Goal: Information Seeking & Learning: Check status

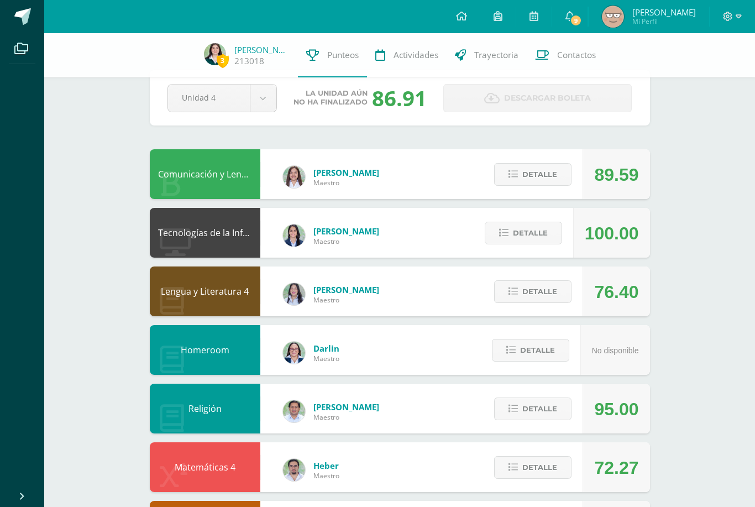
scroll to position [25, 0]
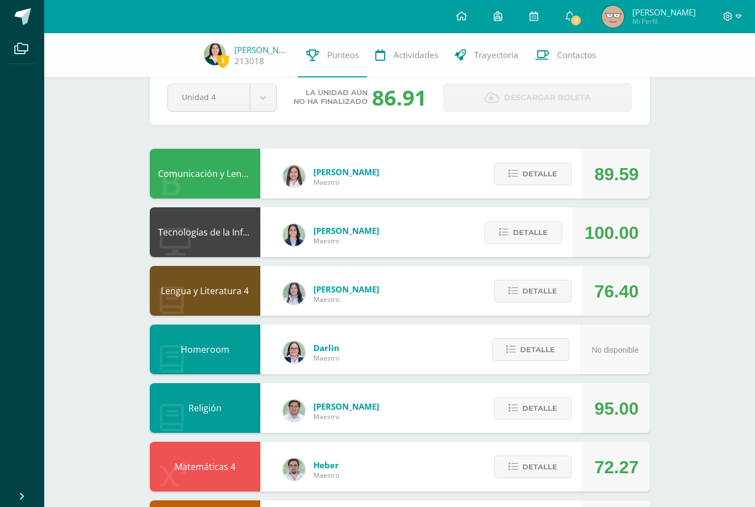
click at [544, 236] on span "Detalle" at bounding box center [530, 232] width 35 height 20
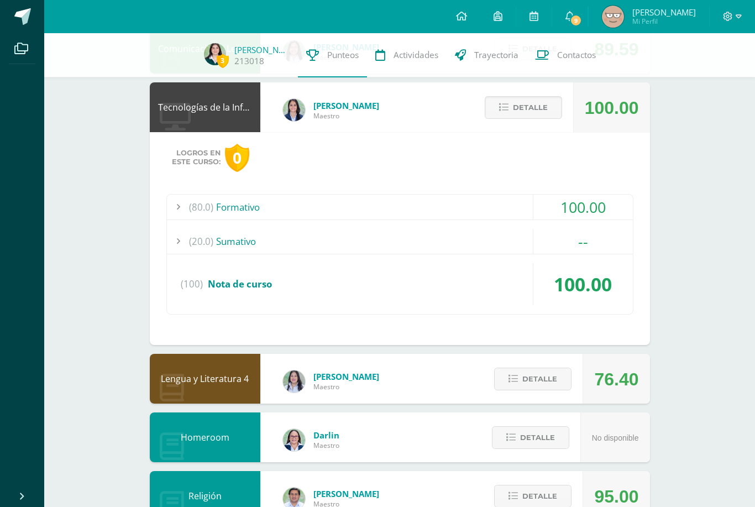
scroll to position [171, 0]
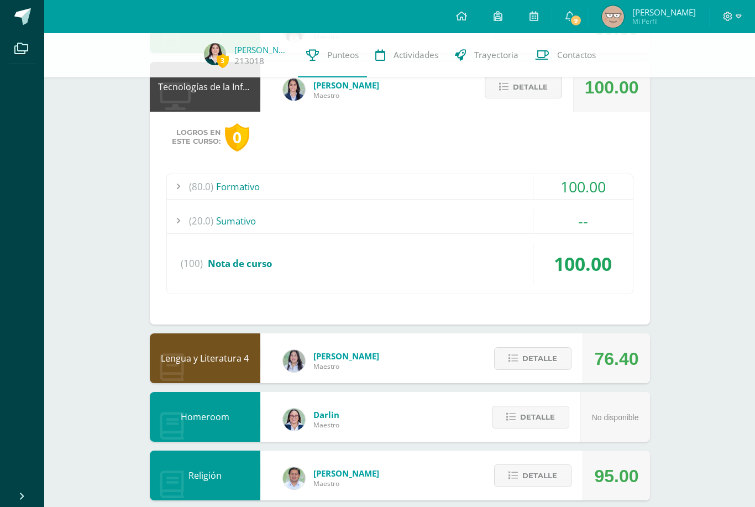
click at [610, 180] on div "100.00" at bounding box center [582, 186] width 99 height 25
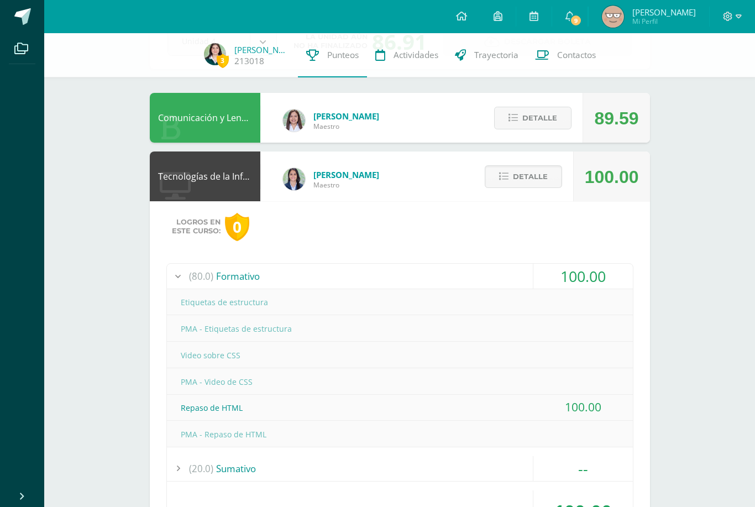
click at [518, 175] on span "Detalle" at bounding box center [530, 176] width 35 height 20
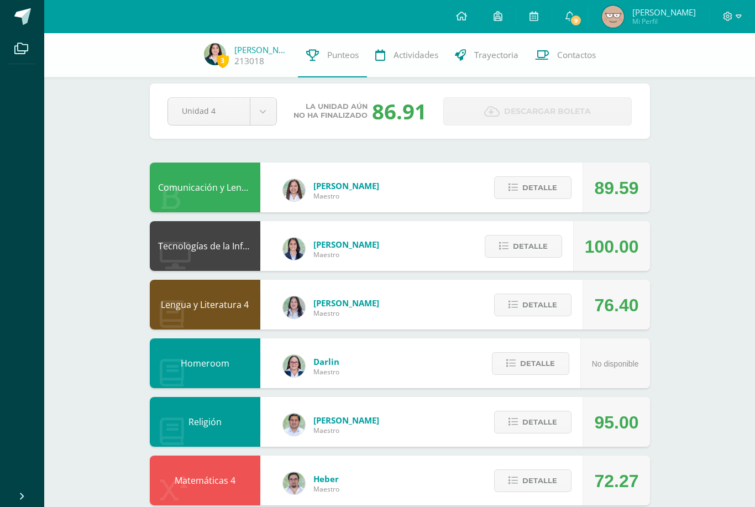
scroll to position [11, 0]
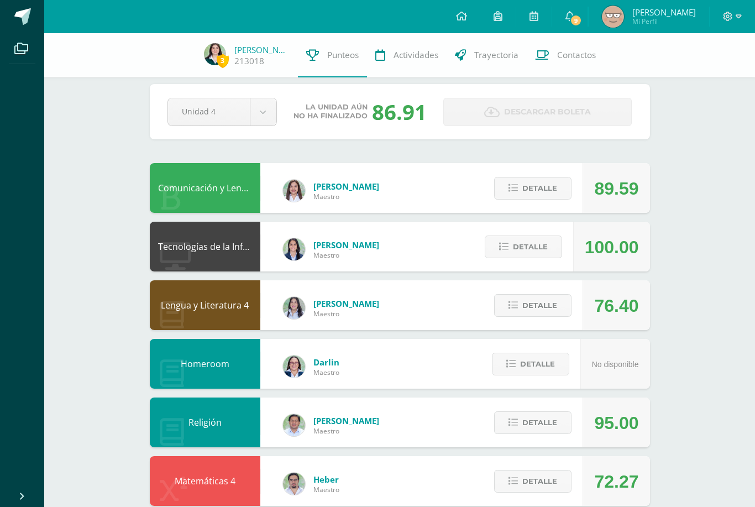
click at [551, 192] on span "Detalle" at bounding box center [539, 188] width 35 height 20
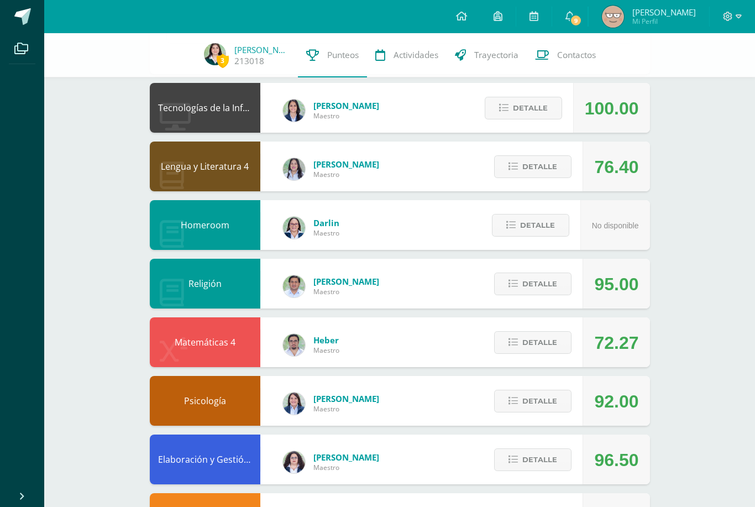
scroll to position [529, 0]
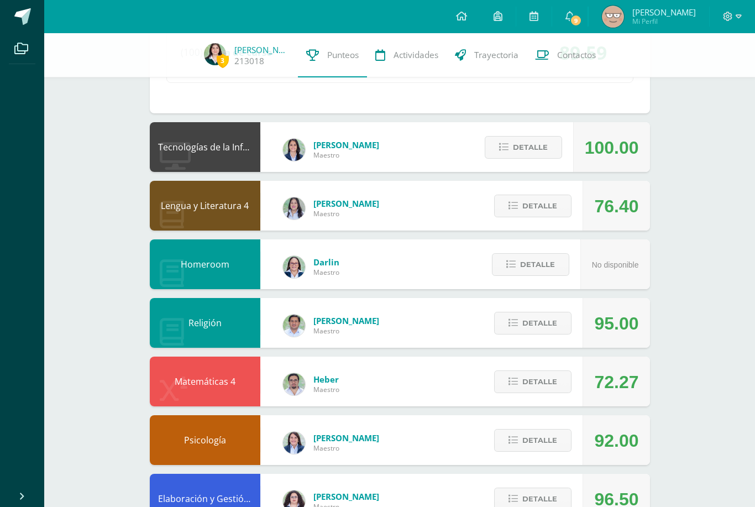
click at [544, 207] on span "Detalle" at bounding box center [539, 206] width 35 height 20
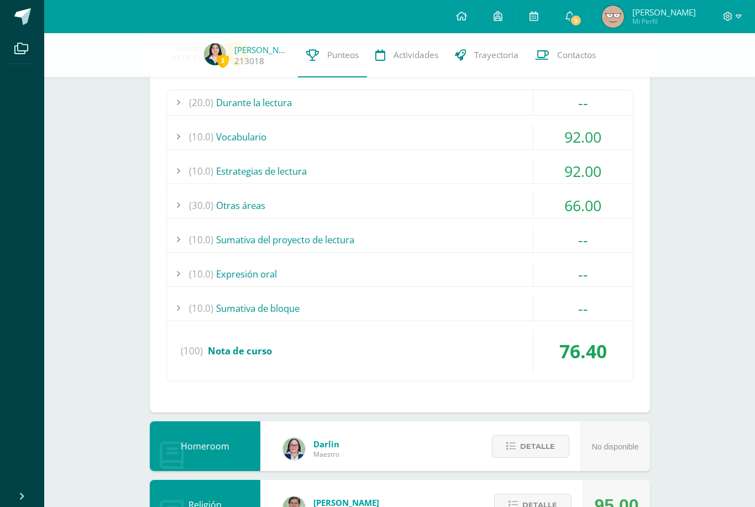
scroll to position [739, 0]
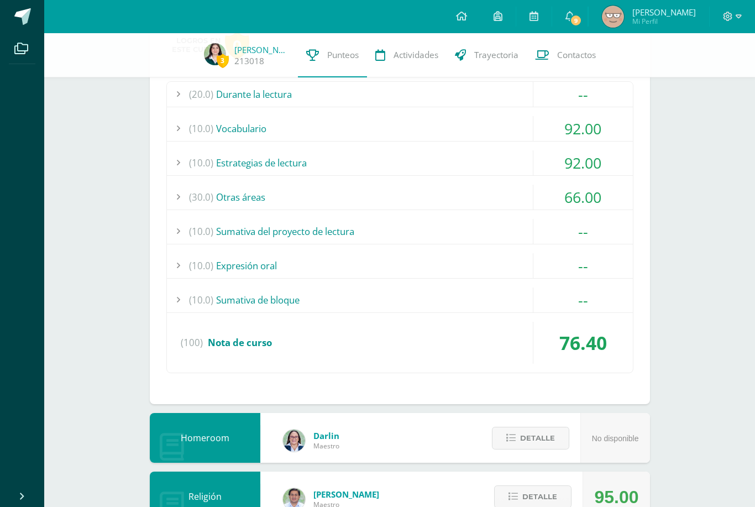
click at [596, 196] on div "66.00" at bounding box center [582, 197] width 99 height 25
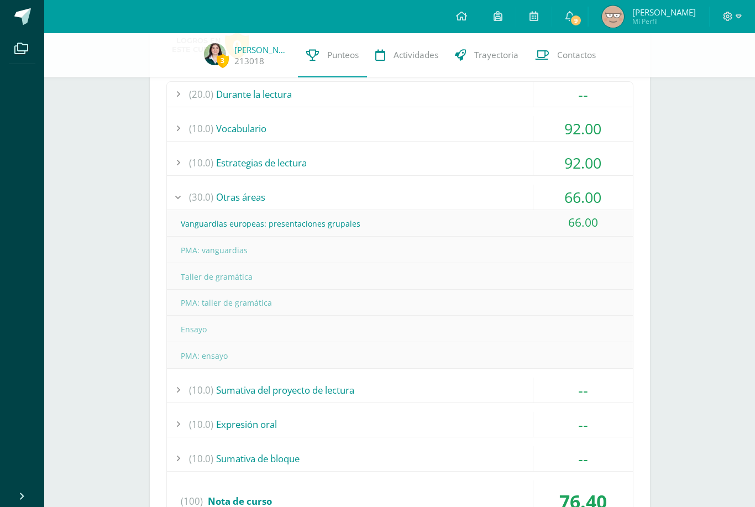
click at [596, 157] on div "92.00" at bounding box center [582, 162] width 99 height 25
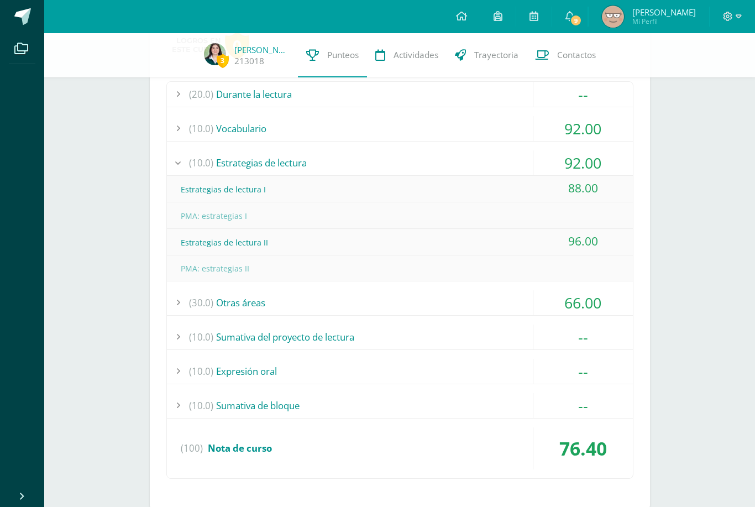
click at [602, 132] on div "92.00" at bounding box center [582, 128] width 99 height 25
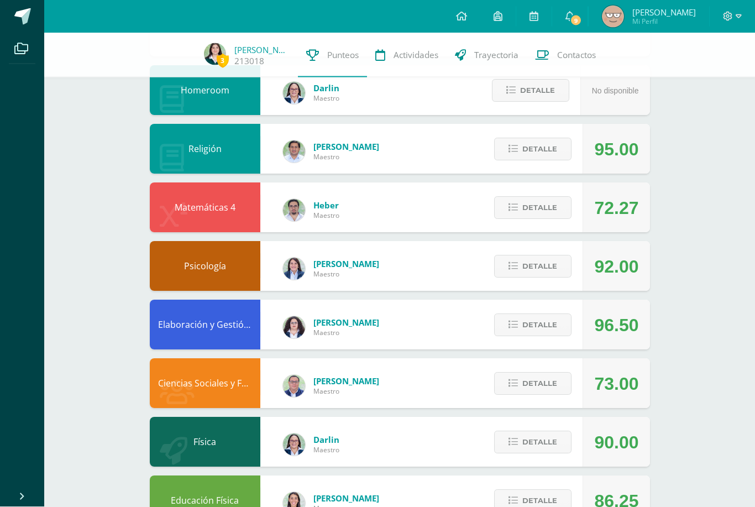
scroll to position [1192, 0]
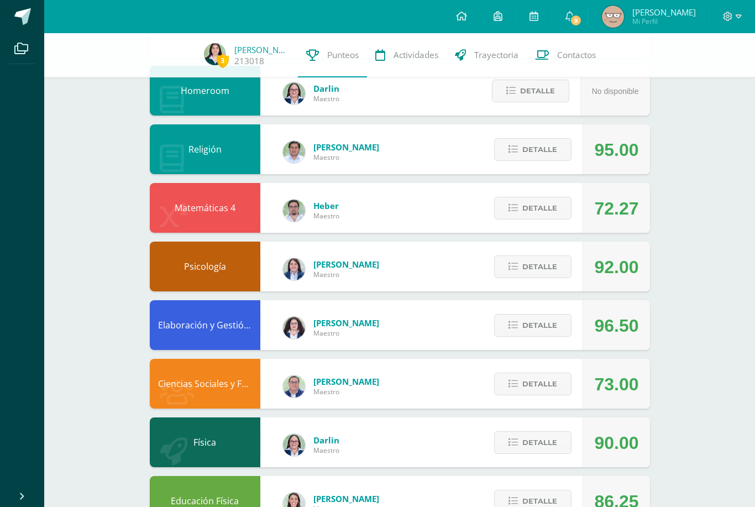
click at [542, 200] on span "Detalle" at bounding box center [539, 208] width 35 height 20
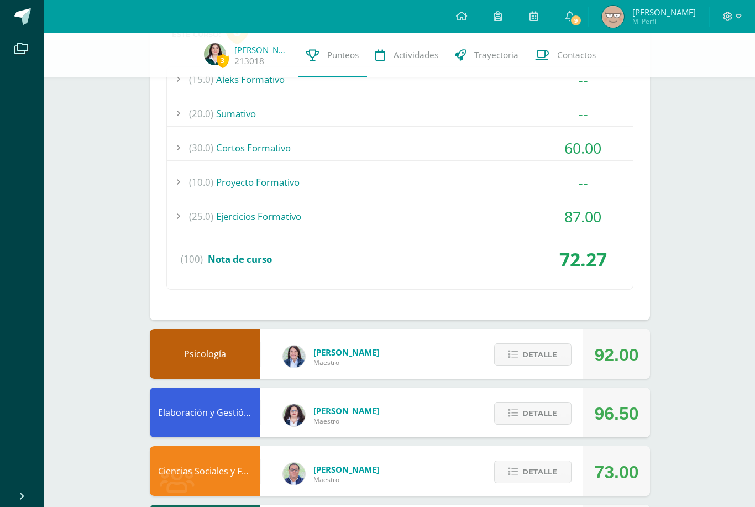
scroll to position [1426, 0]
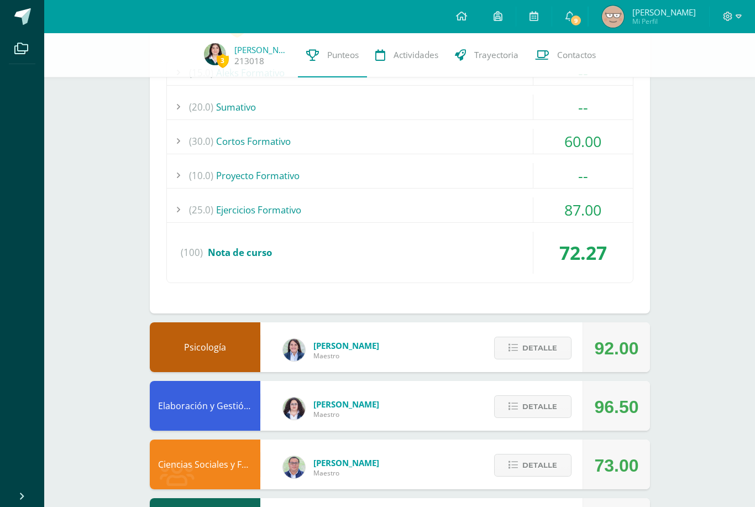
click at [600, 142] on div "60.00" at bounding box center [582, 141] width 99 height 25
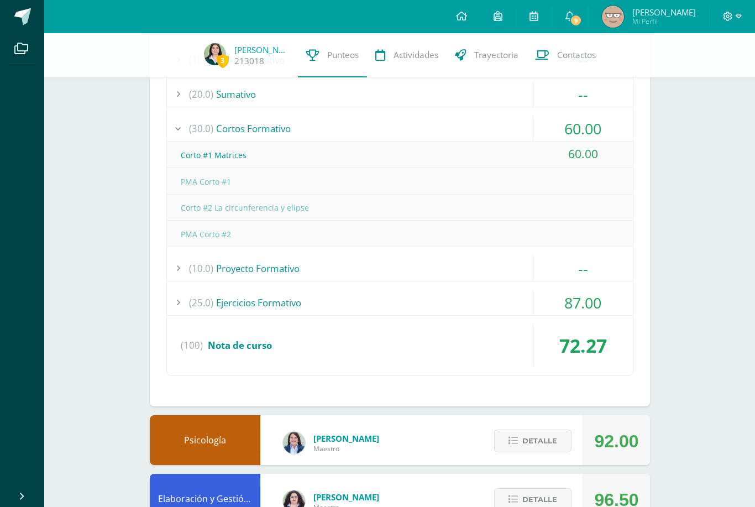
scroll to position [1333, 0]
click at [615, 300] on div "87.00" at bounding box center [582, 302] width 99 height 25
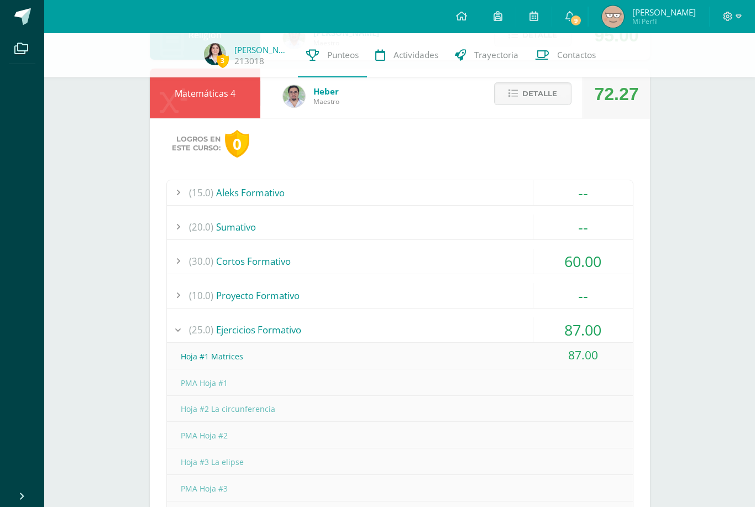
scroll to position [1193, 0]
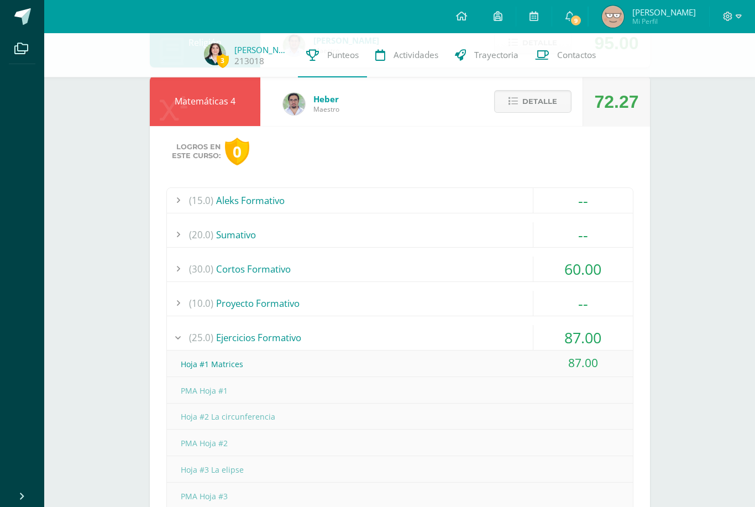
click at [620, 341] on div "87.00" at bounding box center [582, 337] width 99 height 25
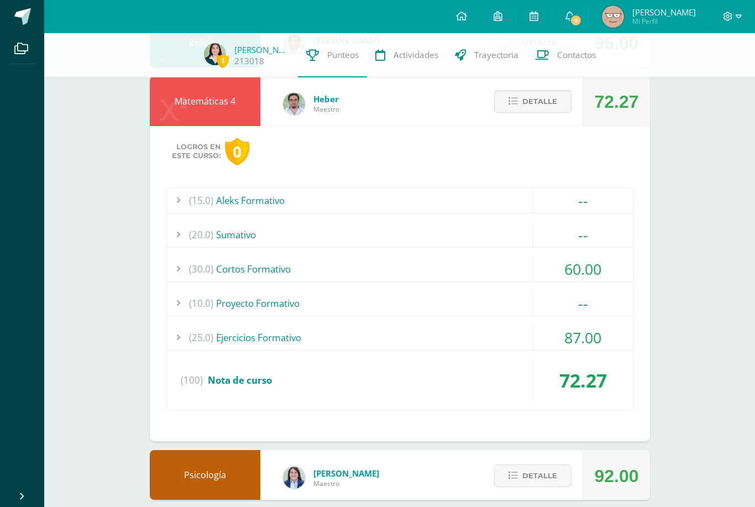
click at [616, 264] on div "60.00" at bounding box center [582, 268] width 99 height 25
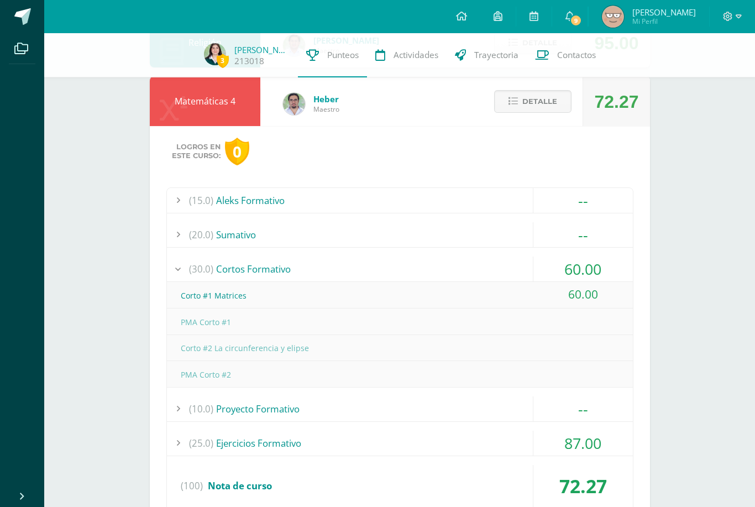
click at [621, 266] on div "60.00" at bounding box center [582, 268] width 99 height 25
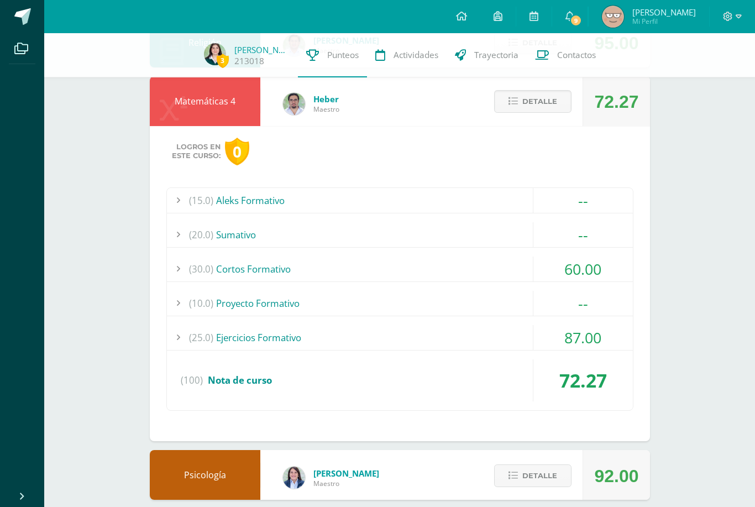
click at [621, 339] on div "87.00" at bounding box center [582, 337] width 99 height 25
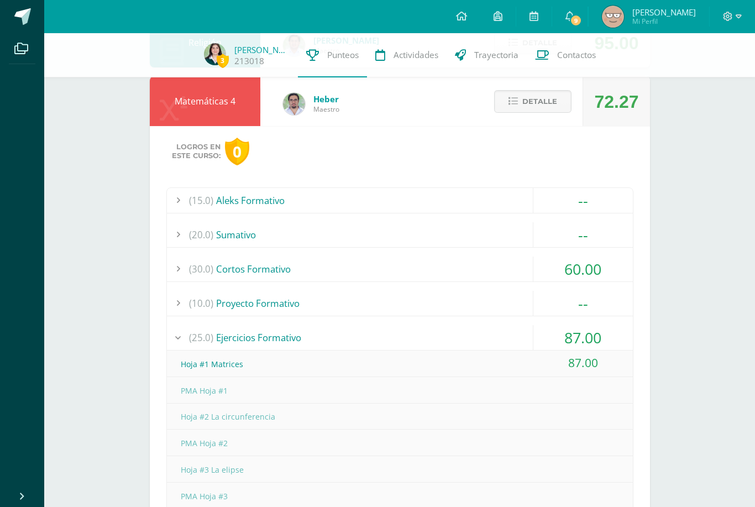
click at [624, 339] on div "87.00" at bounding box center [582, 337] width 99 height 25
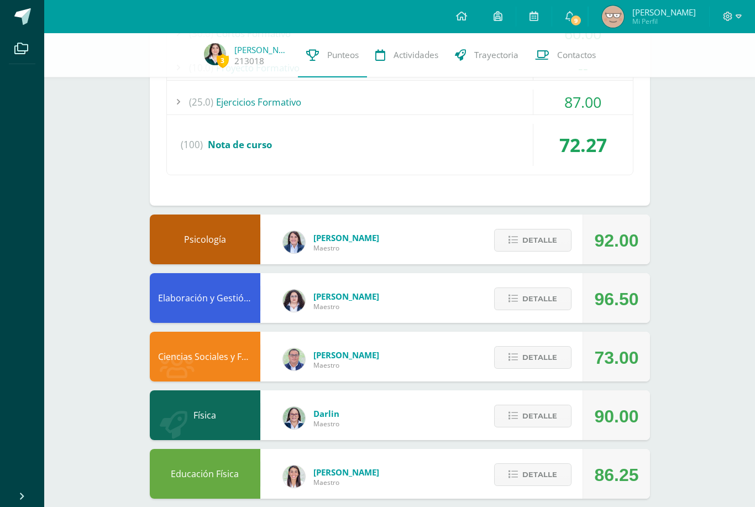
scroll to position [1467, 0]
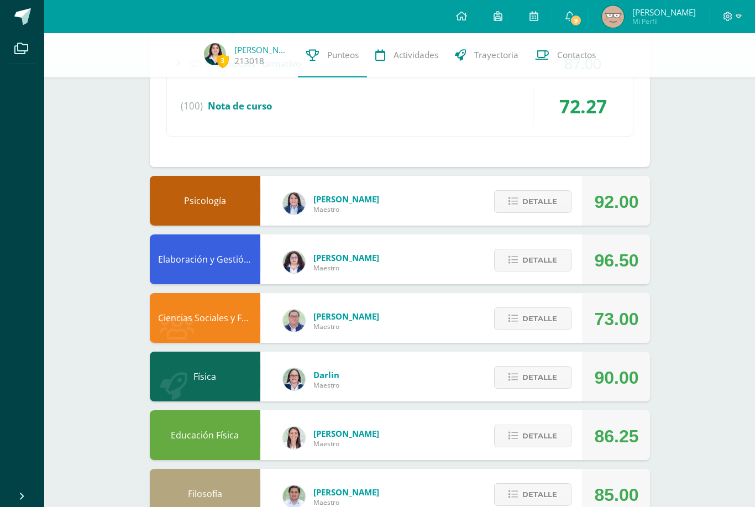
click at [549, 319] on span "Detalle" at bounding box center [539, 318] width 35 height 20
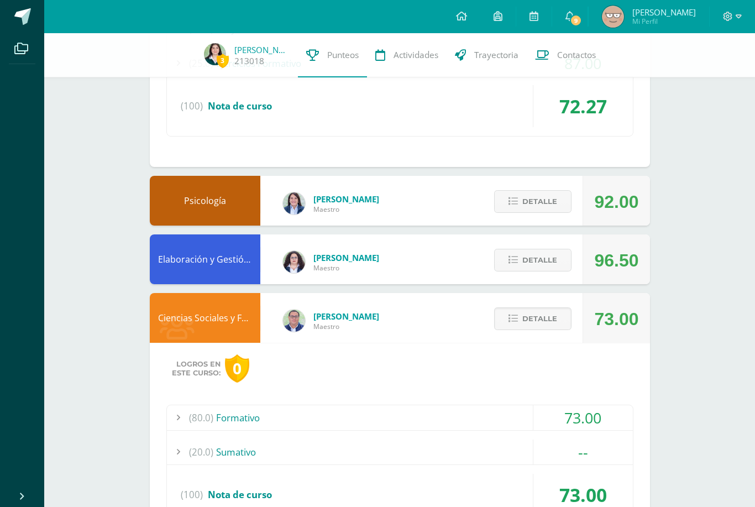
click at [609, 413] on div "73.00" at bounding box center [582, 417] width 99 height 25
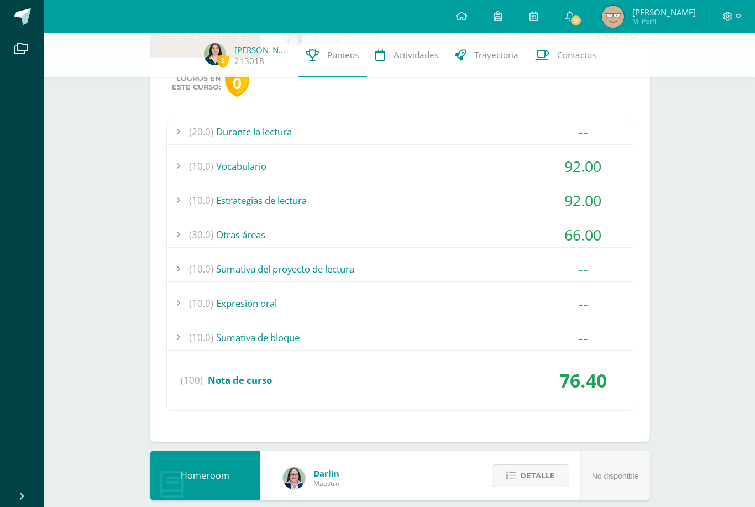
scroll to position [679, 0]
